Goal: Task Accomplishment & Management: Manage account settings

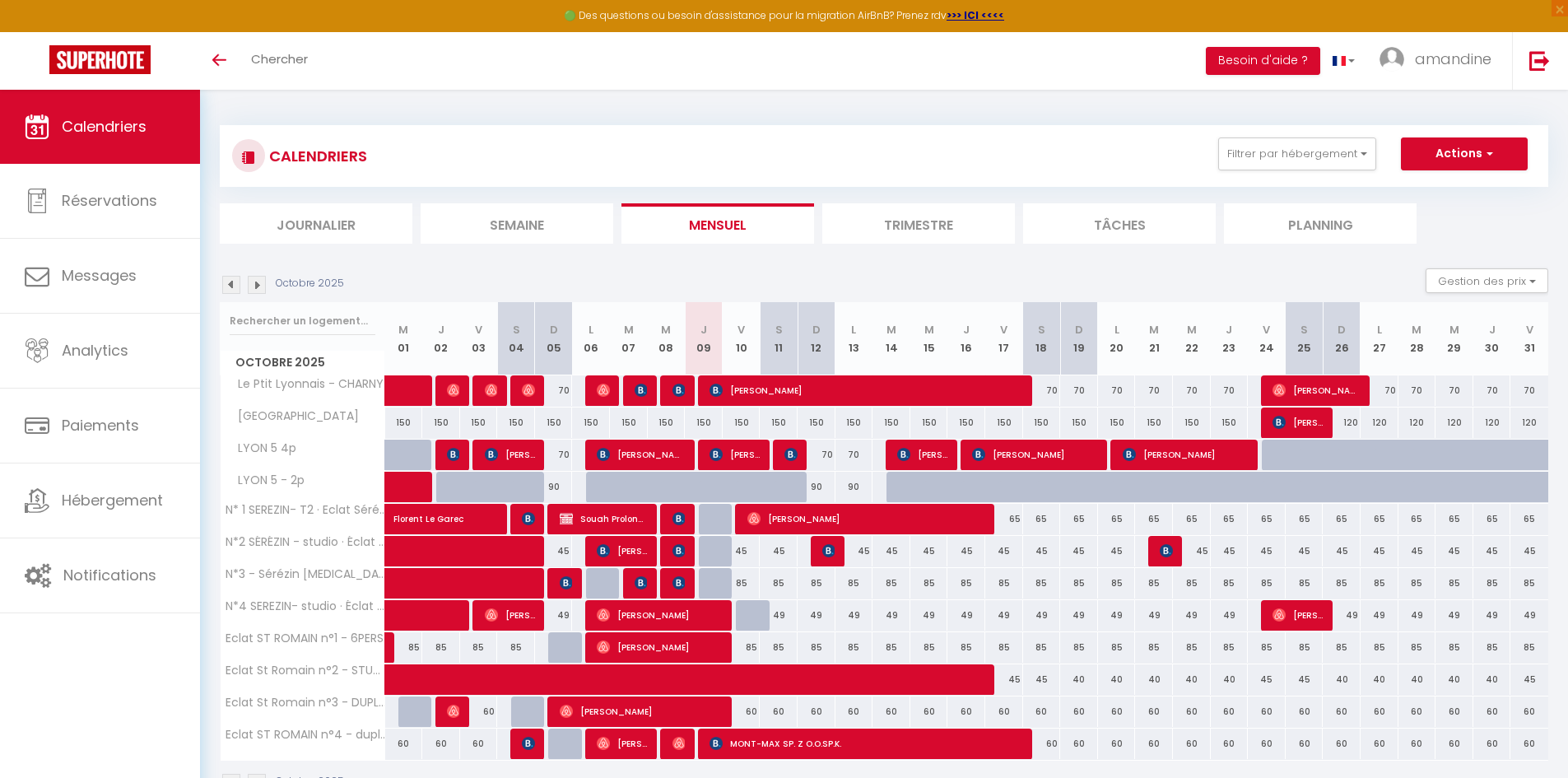
scroll to position [90, 0]
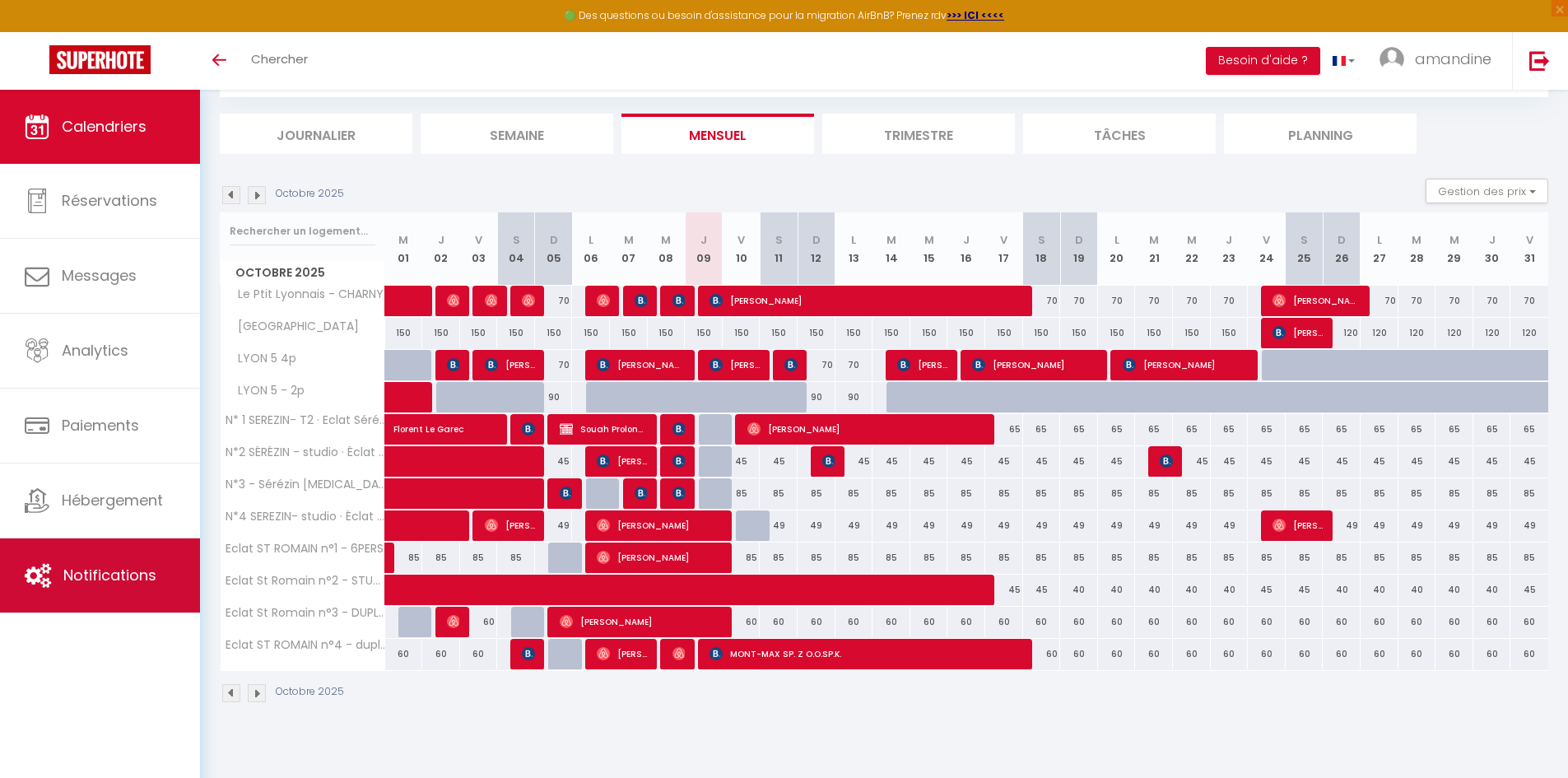
click at [96, 568] on span "Notifications" at bounding box center [110, 575] width 93 height 21
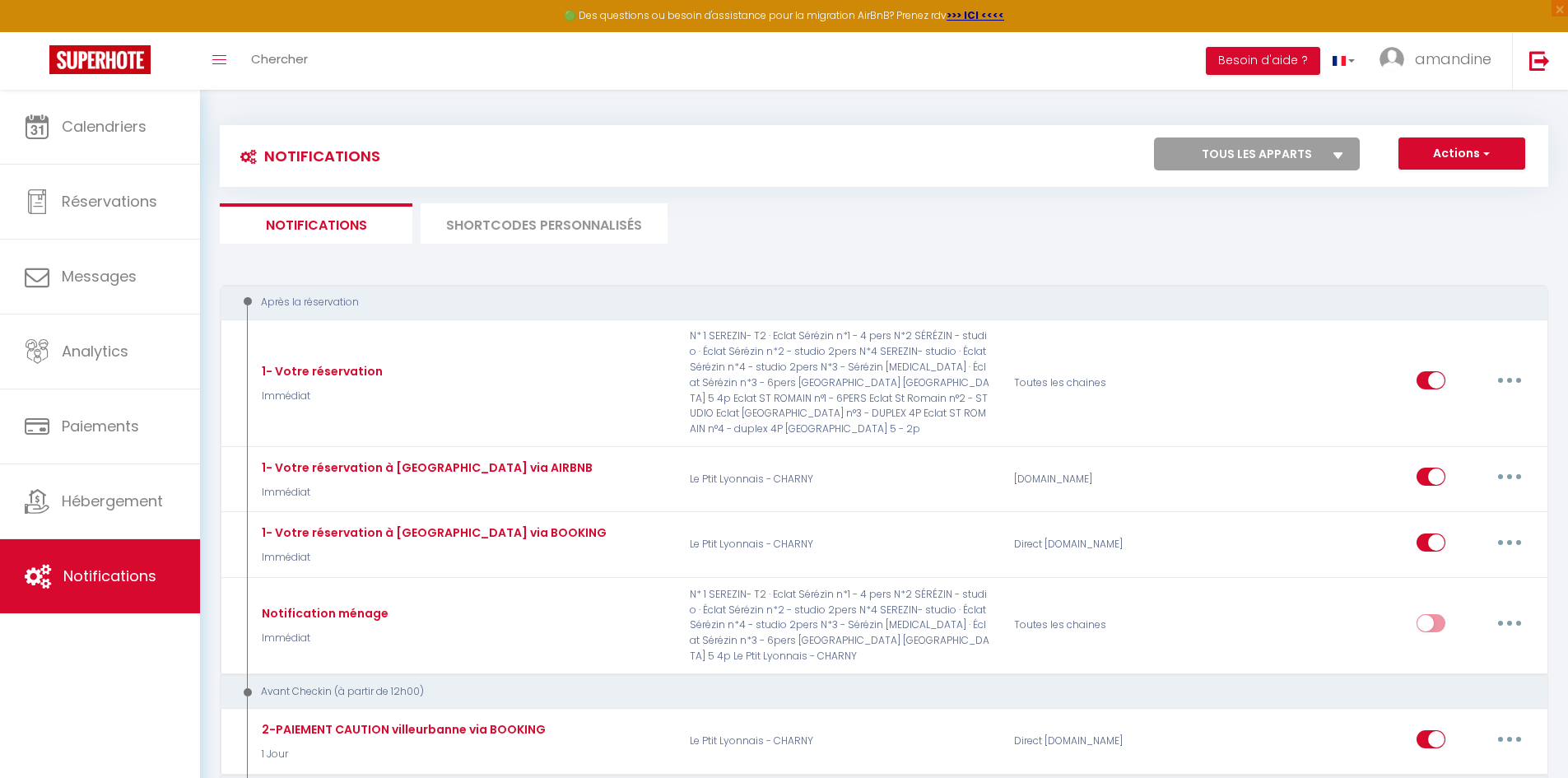
click at [593, 229] on li "SHORTCODES PERSONNALISÉS" at bounding box center [544, 224] width 247 height 40
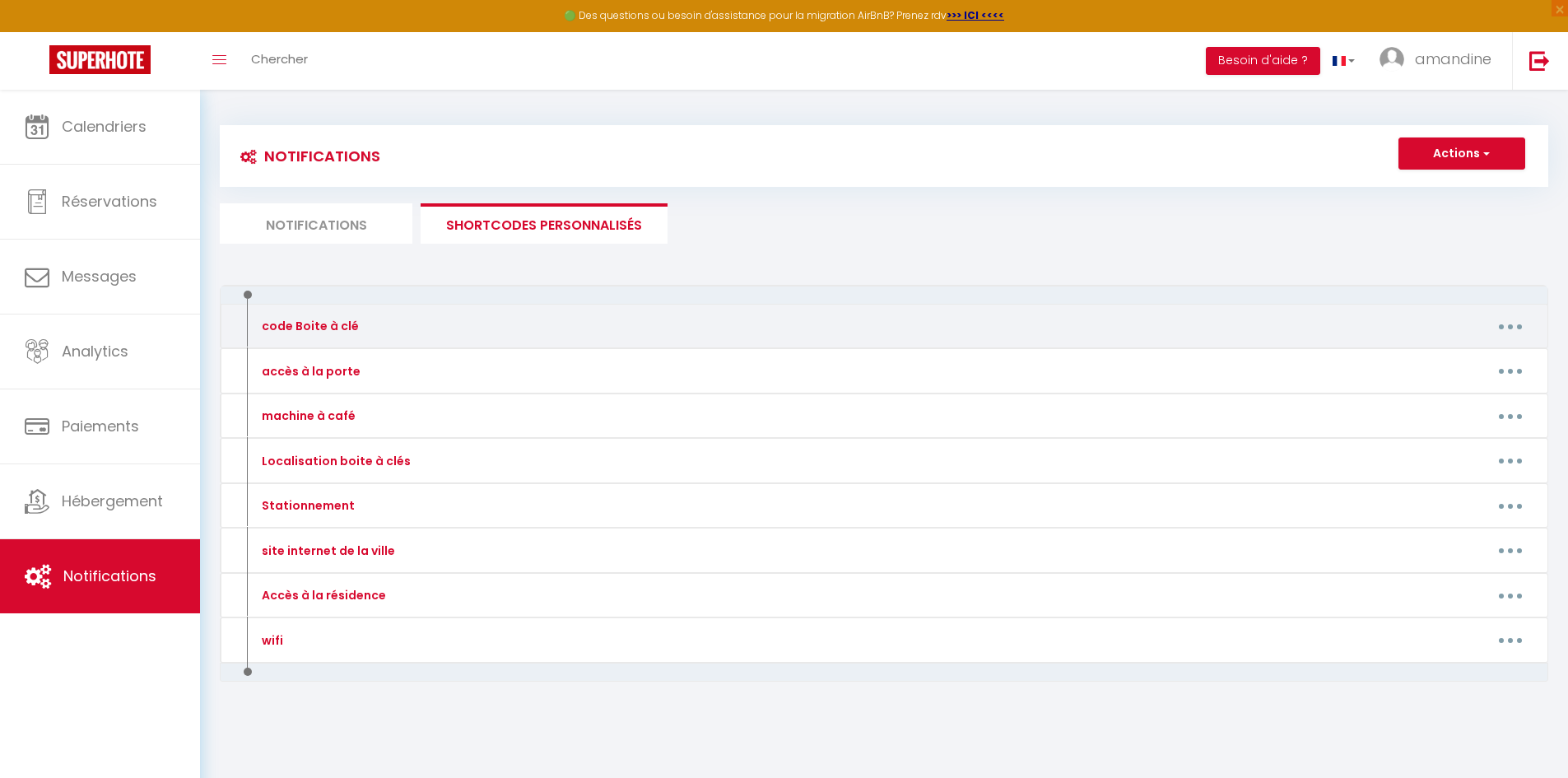
click at [410, 334] on div "code Boite à clé" at bounding box center [409, 325] width 325 height 26
click at [1531, 310] on div "code Boite à clé Editer Supprimer" at bounding box center [884, 326] width 1329 height 45
click at [1513, 330] on button "button" at bounding box center [1510, 325] width 46 height 26
click at [1438, 357] on link "Editer" at bounding box center [1467, 364] width 122 height 28
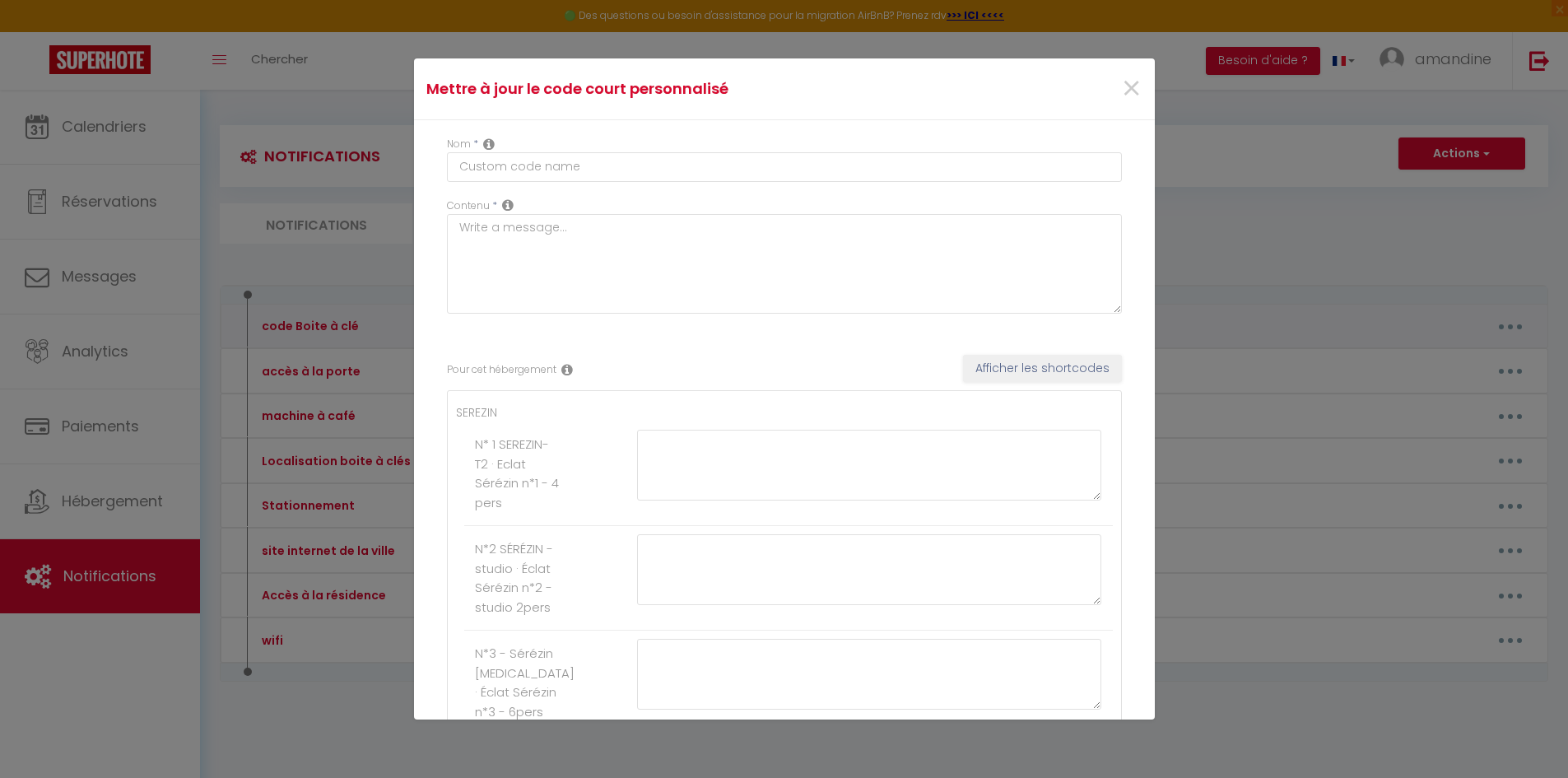
type input "code Boite à clé"
type textarea "n°"
type textarea "2020"
type textarea "2004"
type textarea "1438"
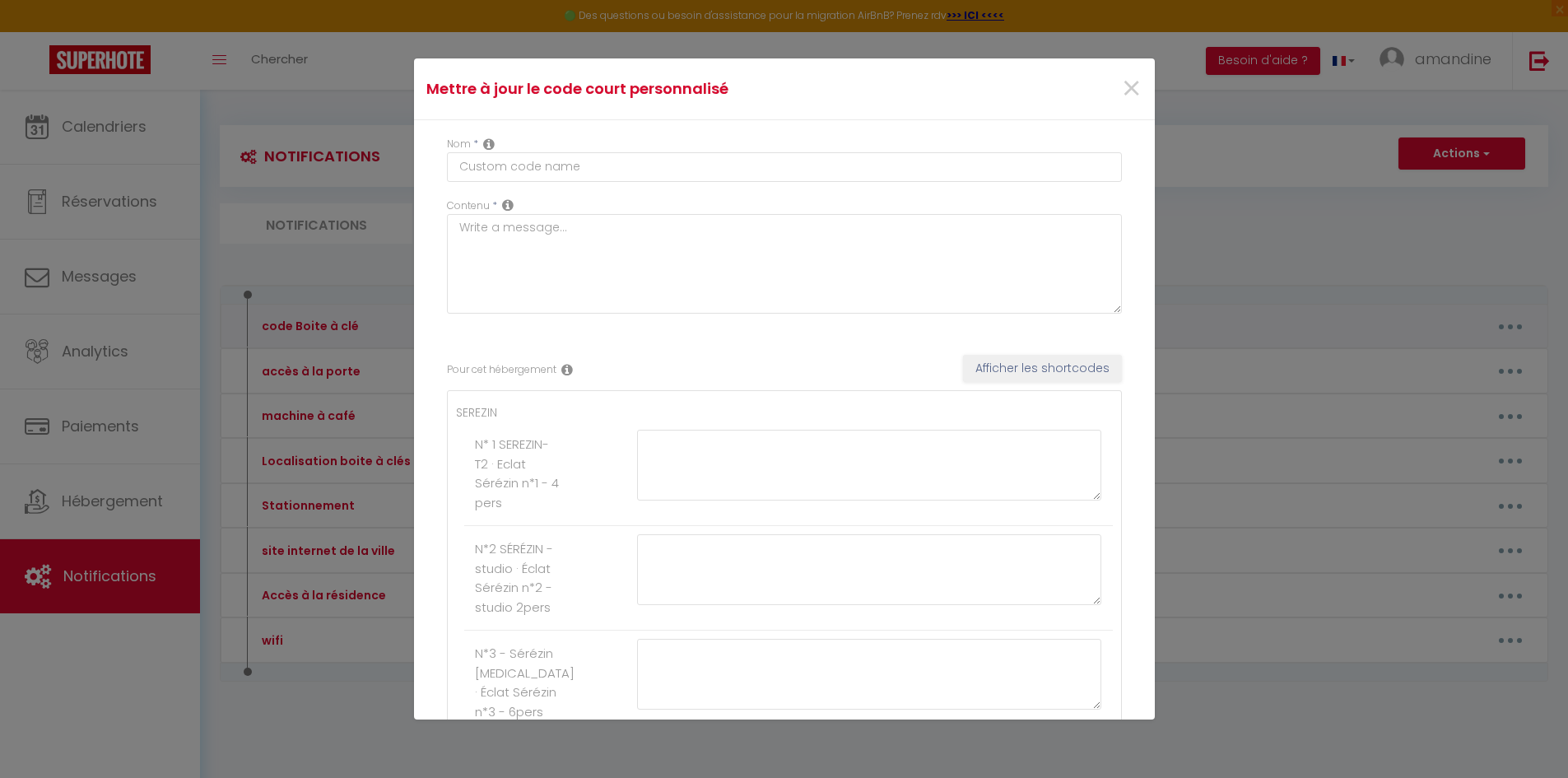
type textarea "2011"
type textarea "2703"
type textarea "2002"
type textarea "8200"
type textarea "6900"
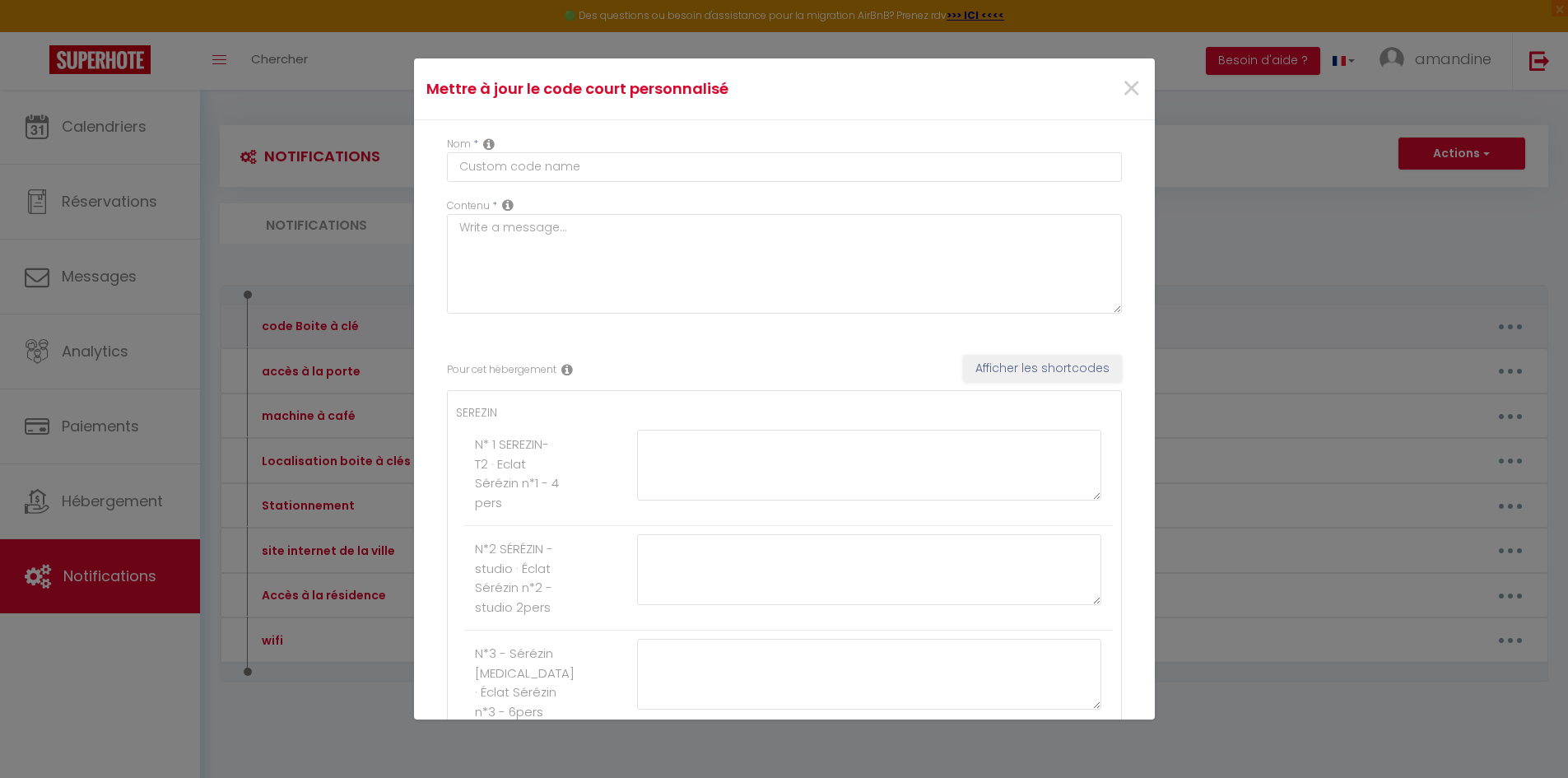
type textarea "2208"
type textarea "1969 Vous trouverez un deuxième trousseau de clés sur la commode dans l’entrée …"
type textarea "2878"
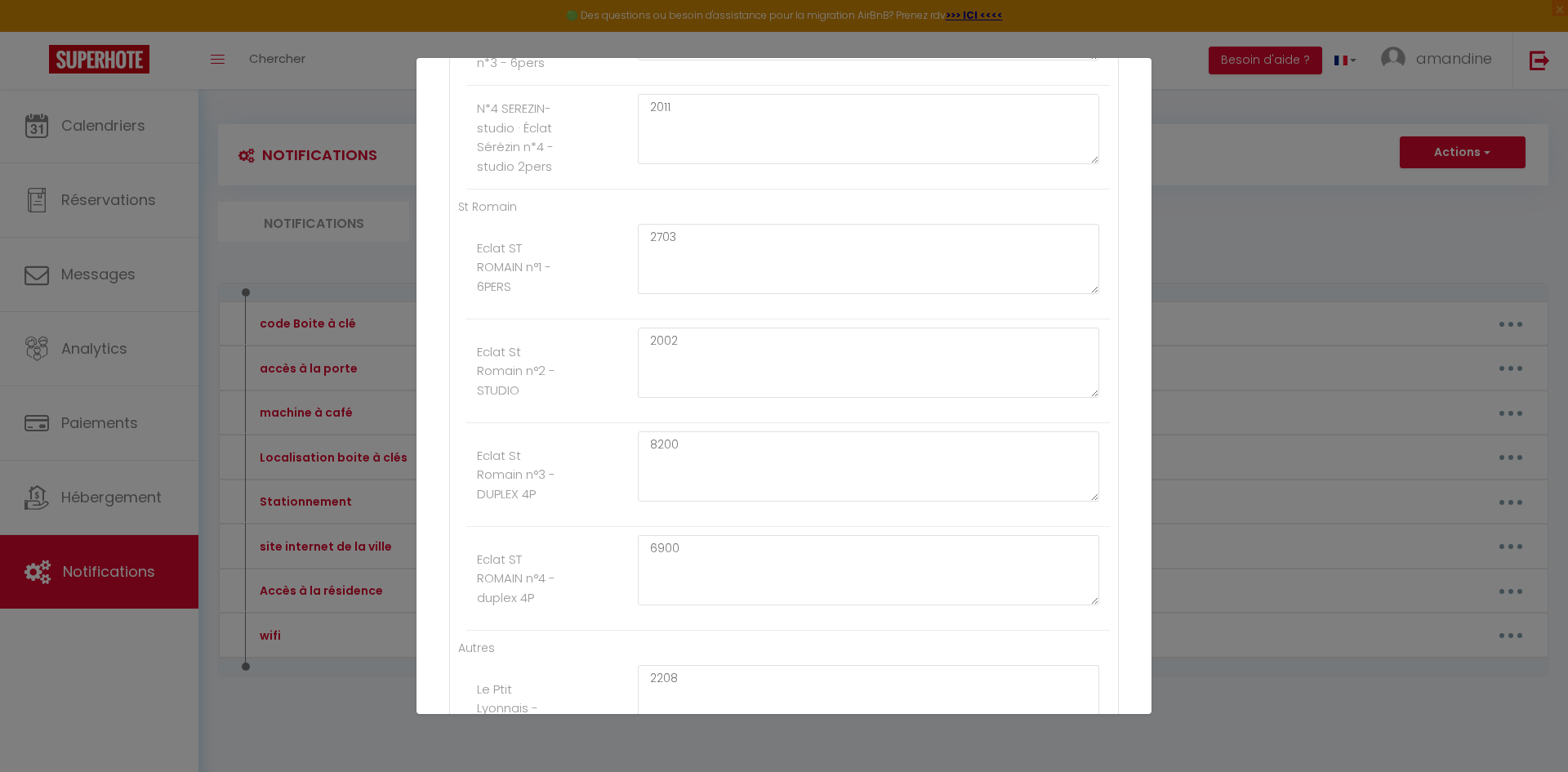
scroll to position [641, 0]
drag, startPoint x: 681, startPoint y: 238, endPoint x: 627, endPoint y: 245, distance: 54.5
click at [627, 245] on div "2703" at bounding box center [868, 269] width 483 height 86
type textarea "1920"
drag, startPoint x: 685, startPoint y: 345, endPoint x: 611, endPoint y: 354, distance: 74.5
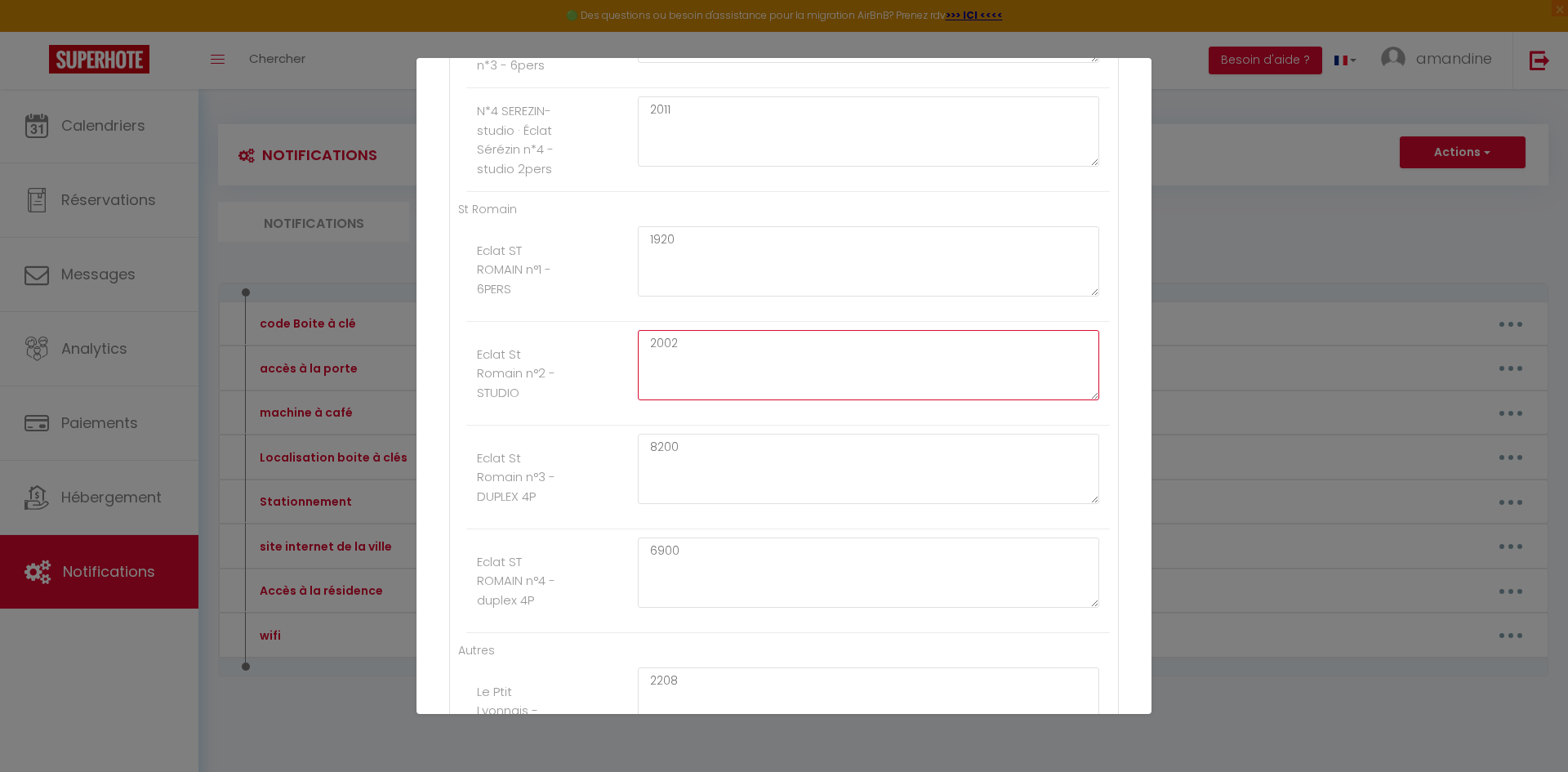
click at [611, 354] on li "Eclat St Romain n°2 - STUDIO 2002" at bounding box center [787, 374] width 643 height 104
type textarea "2022"
drag, startPoint x: 685, startPoint y: 445, endPoint x: 629, endPoint y: 453, distance: 56.6
click at [629, 453] on div "8200" at bounding box center [868, 477] width 483 height 86
type textarea "2011"
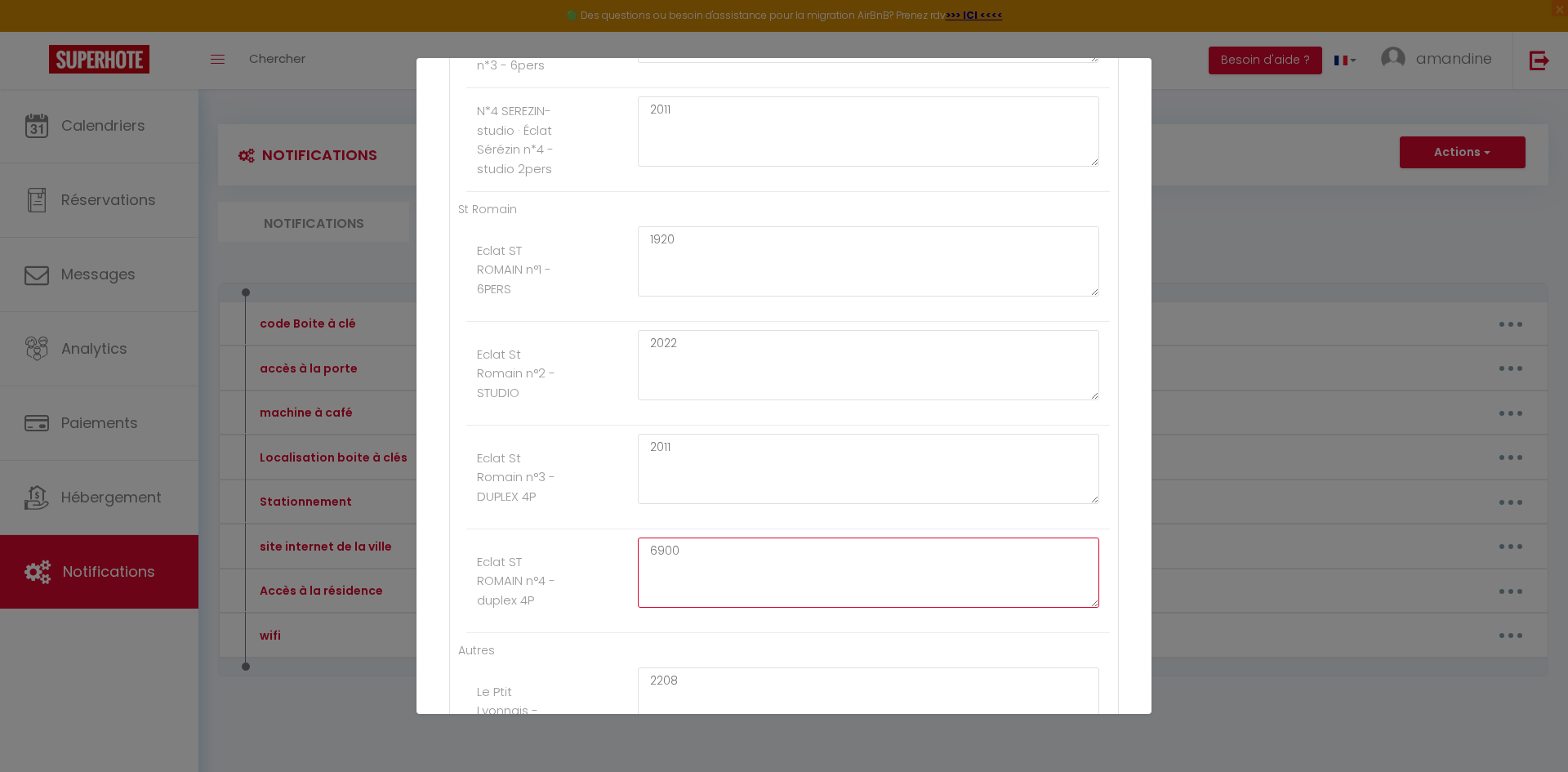
drag, startPoint x: 686, startPoint y: 552, endPoint x: 629, endPoint y: 557, distance: 57.2
click at [629, 557] on div "6900" at bounding box center [868, 580] width 483 height 86
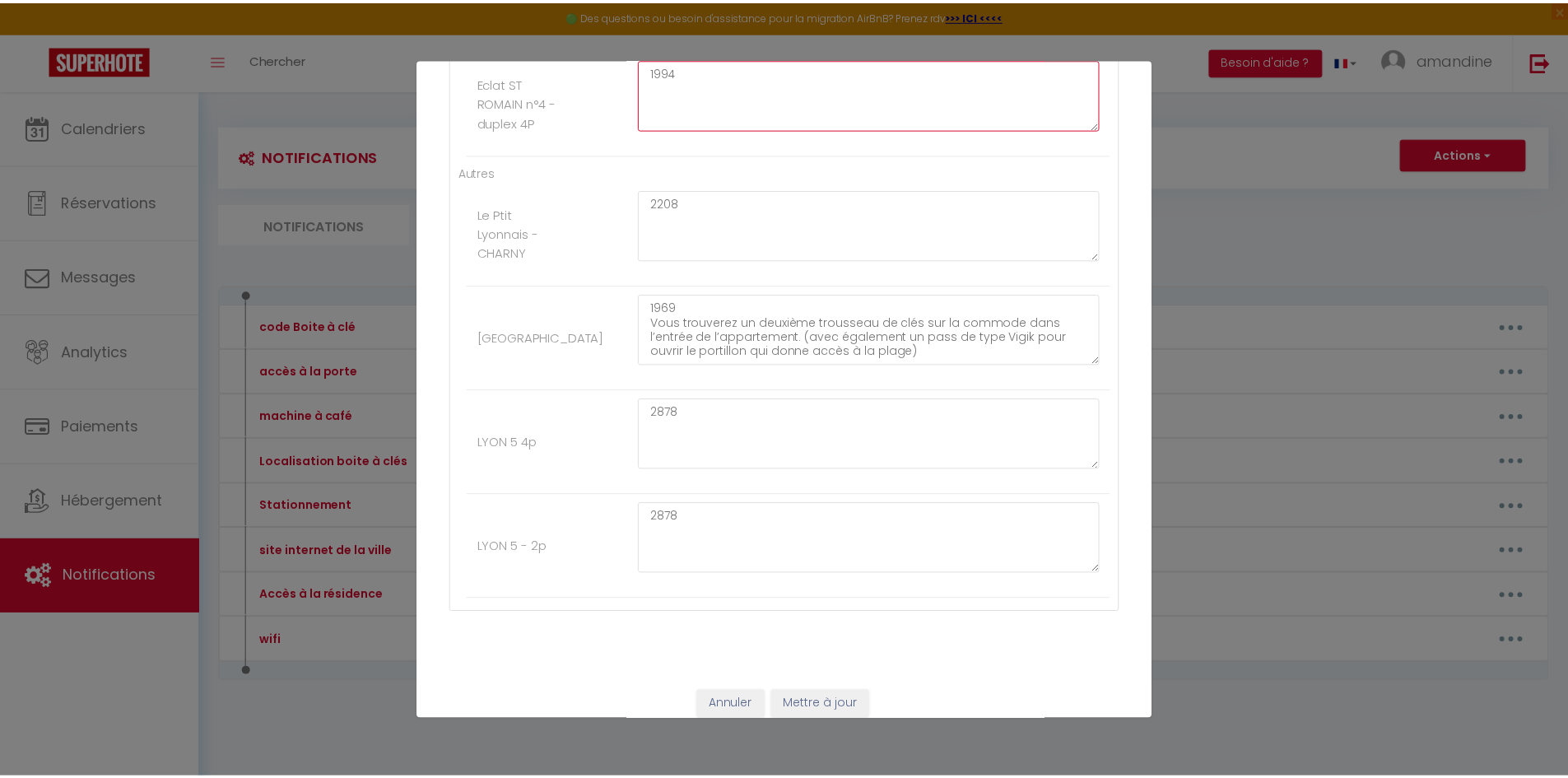
scroll to position [1146, 0]
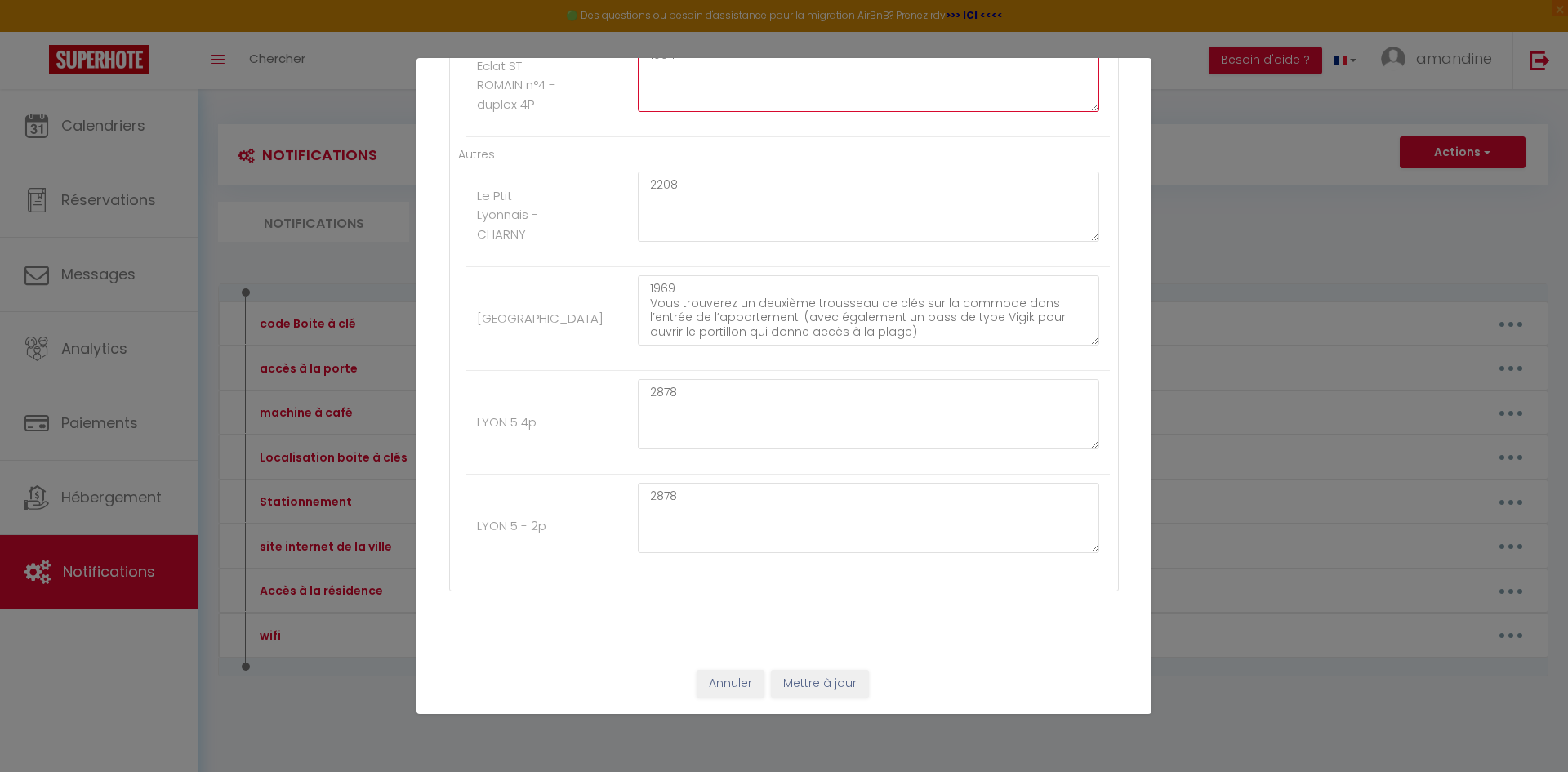
type textarea "1994"
click at [834, 683] on button "Mettre à jour" at bounding box center [819, 684] width 98 height 28
